Goal: Task Accomplishment & Management: Manage account settings

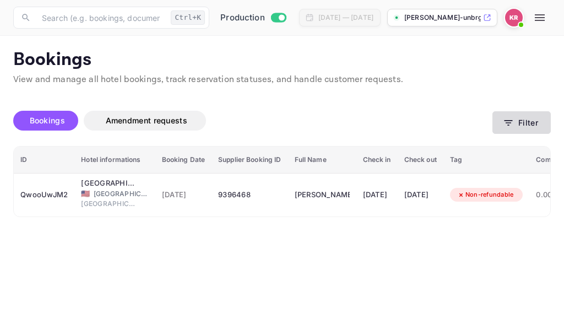
click at [506, 123] on icon "button" at bounding box center [508, 122] width 11 height 11
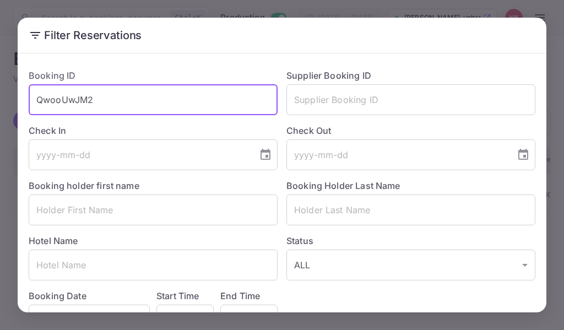
drag, startPoint x: 104, startPoint y: 102, endPoint x: 24, endPoint y: 75, distance: 84.5
click at [24, 85] on div "Booking ID QwooUwJM2 ​" at bounding box center [149, 87] width 258 height 55
click at [44, 101] on input "text" at bounding box center [153, 99] width 249 height 31
paste input "DcWpZIm7e"
click at [37, 101] on input "DcWpZIm7e" at bounding box center [153, 99] width 249 height 31
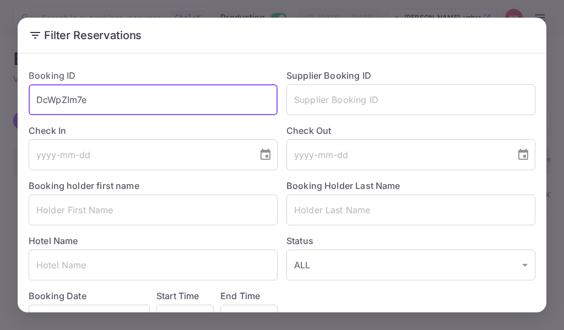
click at [95, 94] on input "DcWpZIm7e" at bounding box center [153, 99] width 249 height 31
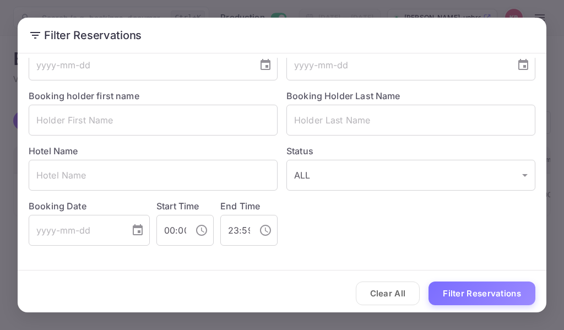
scroll to position [94, 0]
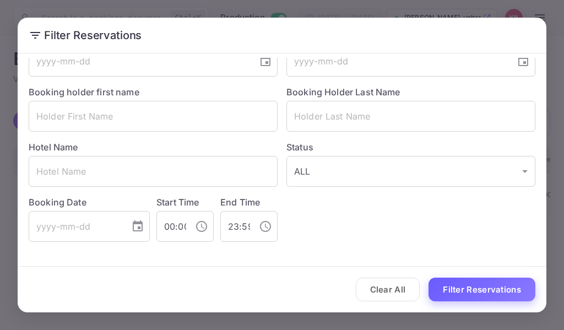
type input "DcWpZIm7e"
click at [491, 288] on button "Filter Reservations" at bounding box center [481, 290] width 107 height 24
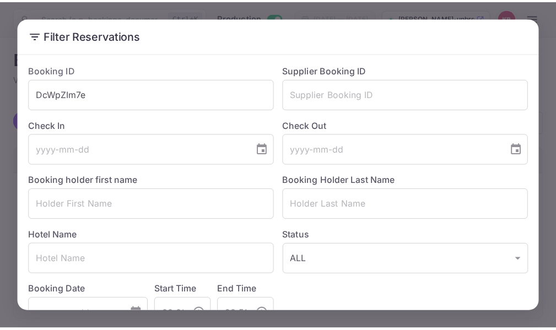
scroll to position [0, 0]
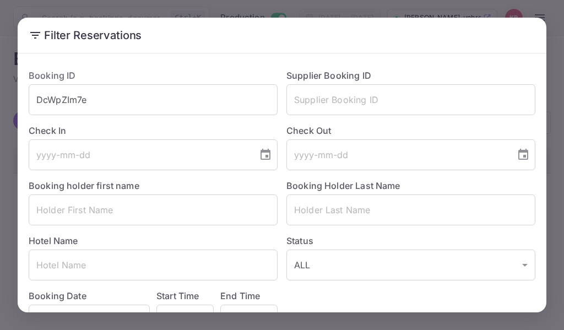
click at [359, 7] on div "Filter Reservations Booking ID DcWpZIm7e ​ Supplier Booking ID ​ Check In ​ Che…" at bounding box center [282, 165] width 564 height 330
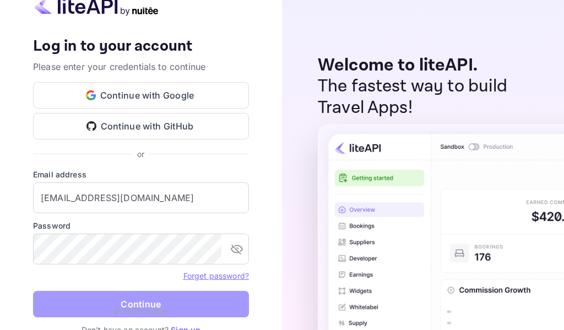
click at [149, 305] on button "Continue" at bounding box center [141, 304] width 216 height 26
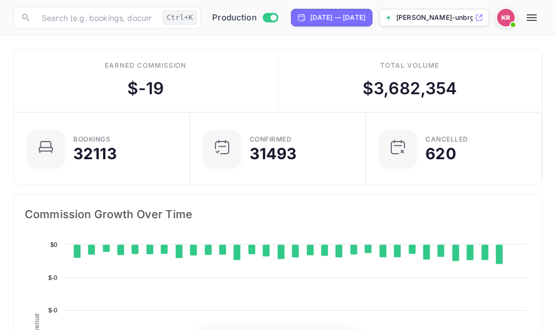
scroll to position [171, 251]
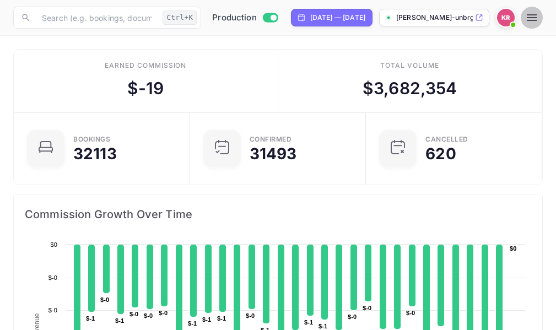
click at [536, 20] on icon "button" at bounding box center [531, 17] width 10 height 7
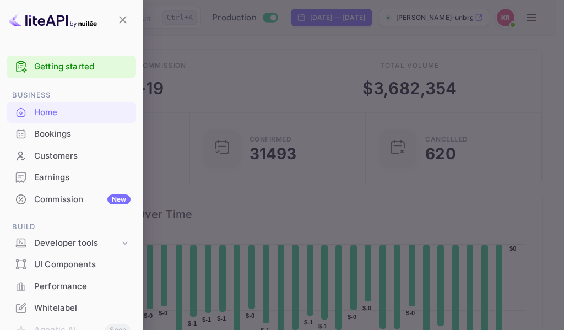
click at [44, 133] on div "Bookings" at bounding box center [82, 134] width 96 height 13
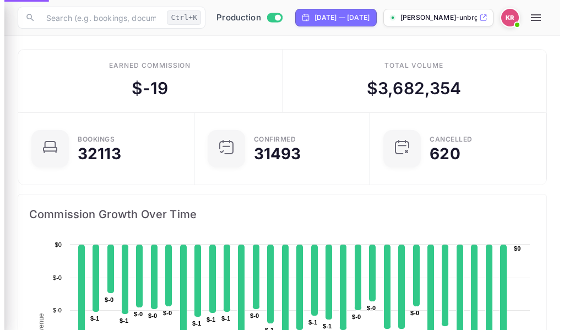
scroll to position [9, 9]
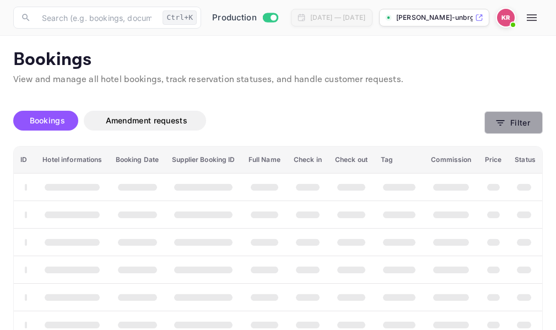
click at [501, 125] on icon "button" at bounding box center [500, 123] width 8 height 6
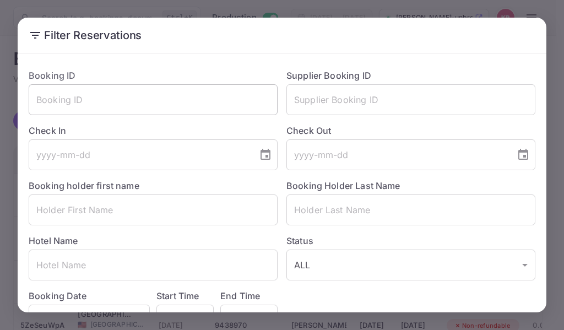
click at [39, 104] on input "text" at bounding box center [153, 99] width 249 height 31
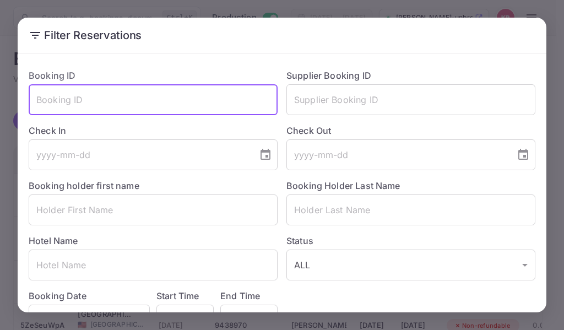
paste input "DcWpZIm7e"
click at [37, 101] on input "DcWpZIm7e" at bounding box center [153, 99] width 249 height 31
click at [92, 104] on input "DcWpZIm7e" at bounding box center [153, 99] width 249 height 31
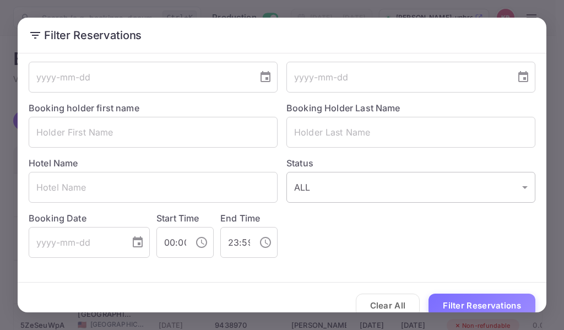
scroll to position [94, 0]
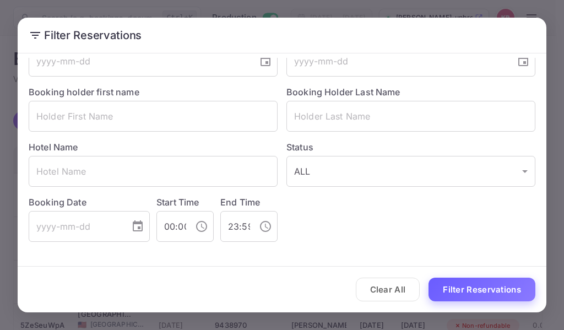
type input "DcWpZIm7e"
click at [479, 286] on button "Filter Reservations" at bounding box center [481, 290] width 107 height 24
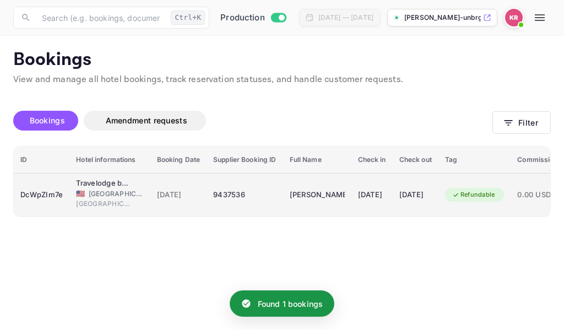
click at [231, 194] on div "9437536" at bounding box center [244, 195] width 63 height 18
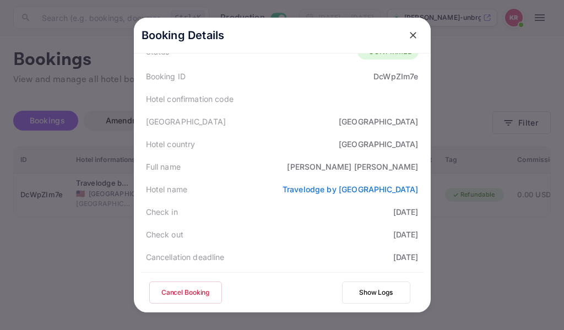
scroll to position [0, 0]
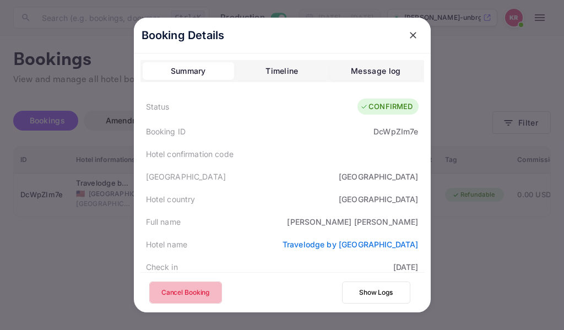
click at [176, 295] on button "Cancel Booking" at bounding box center [185, 292] width 73 height 22
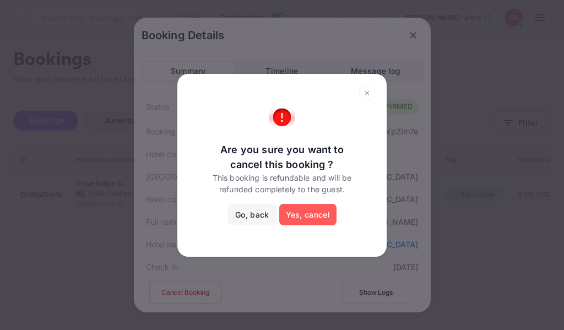
click at [303, 213] on button "Yes, cancel" at bounding box center [307, 215] width 57 height 22
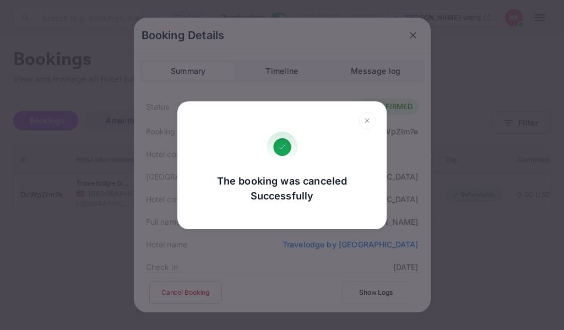
click at [367, 122] on icon at bounding box center [367, 120] width 17 height 17
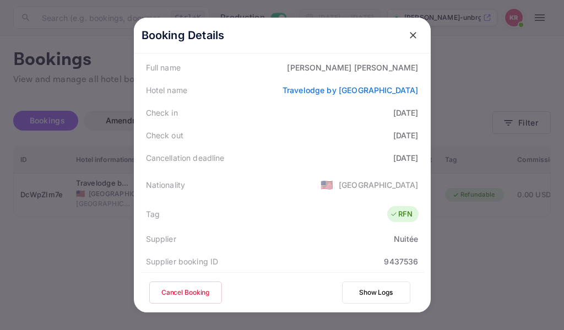
scroll to position [197, 0]
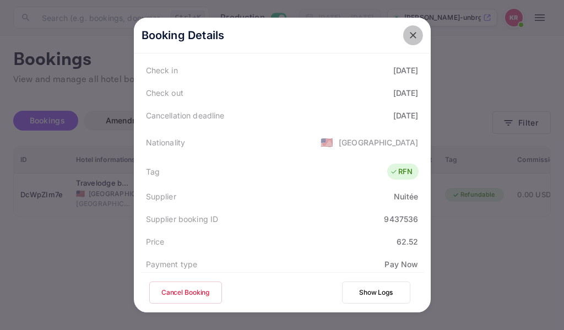
click at [408, 34] on icon "close" at bounding box center [413, 35] width 11 height 11
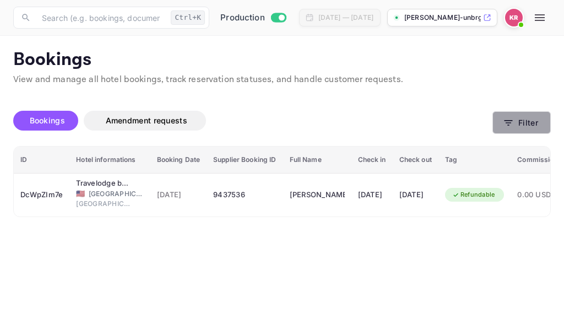
click at [508, 126] on icon "button" at bounding box center [508, 122] width 11 height 11
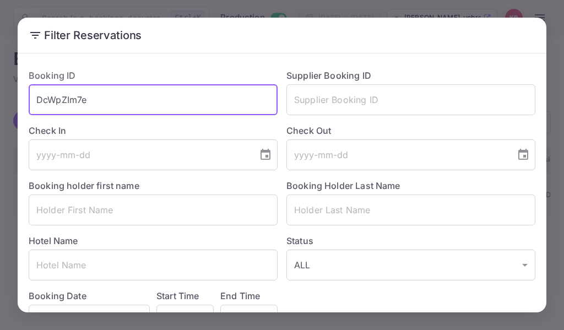
click at [86, 101] on input "DcWpZIm7e" at bounding box center [153, 99] width 249 height 31
drag, startPoint x: 86, startPoint y: 101, endPoint x: 39, endPoint y: 101, distance: 46.8
click at [39, 101] on input "DcWpZIm7e" at bounding box center [153, 99] width 249 height 31
paste input "dSUXKqWLl"
click at [36, 103] on input "dSUXKqWLl" at bounding box center [153, 99] width 249 height 31
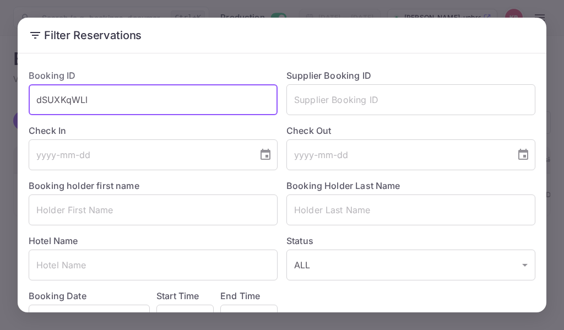
click at [95, 97] on input "dSUXKqWLl" at bounding box center [153, 99] width 249 height 31
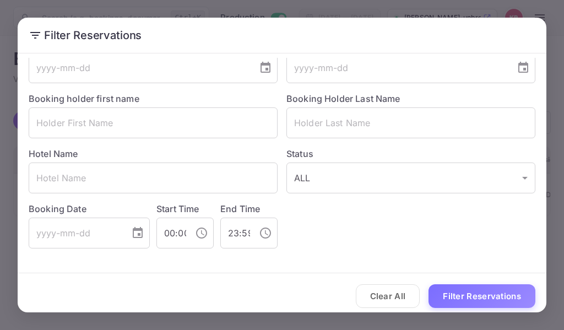
scroll to position [94, 0]
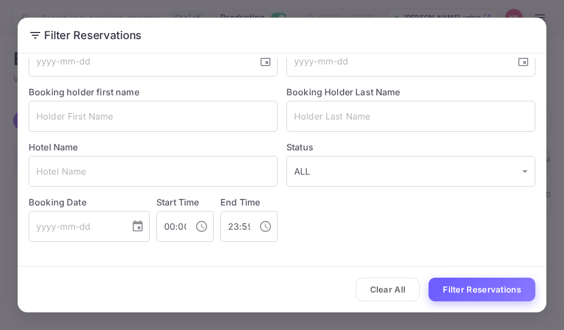
type input "dSUXKqWLl"
click at [464, 285] on button "Filter Reservations" at bounding box center [481, 290] width 107 height 24
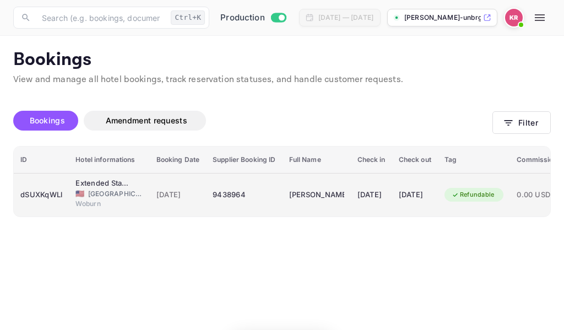
click at [166, 196] on span "[DATE]" at bounding box center [178, 195] width 44 height 12
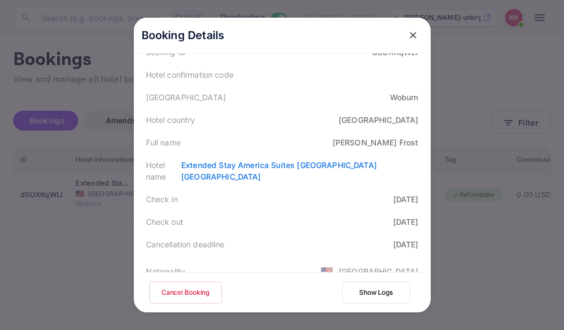
scroll to position [55, 0]
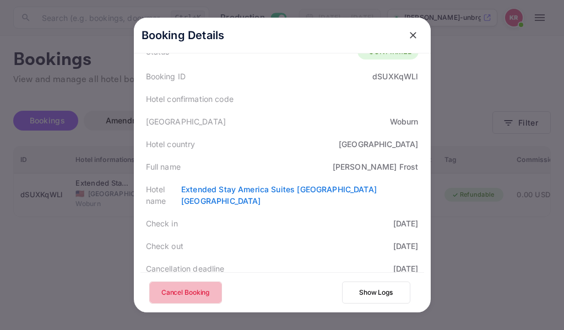
click at [182, 296] on button "Cancel Booking" at bounding box center [185, 292] width 73 height 22
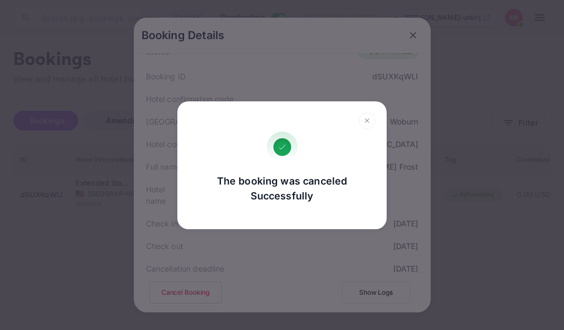
click at [236, 272] on div "The booking was canceled Successfully Go, back Yes, cancel" at bounding box center [282, 165] width 564 height 330
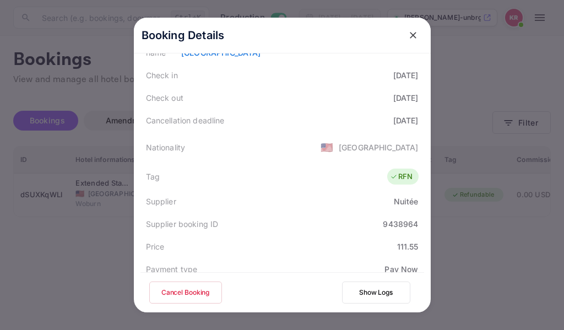
scroll to position [206, 0]
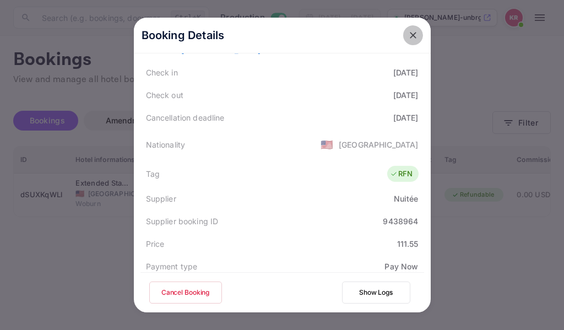
click at [410, 37] on icon "close" at bounding box center [413, 35] width 7 height 7
